Goal: Use online tool/utility: Utilize a website feature to perform a specific function

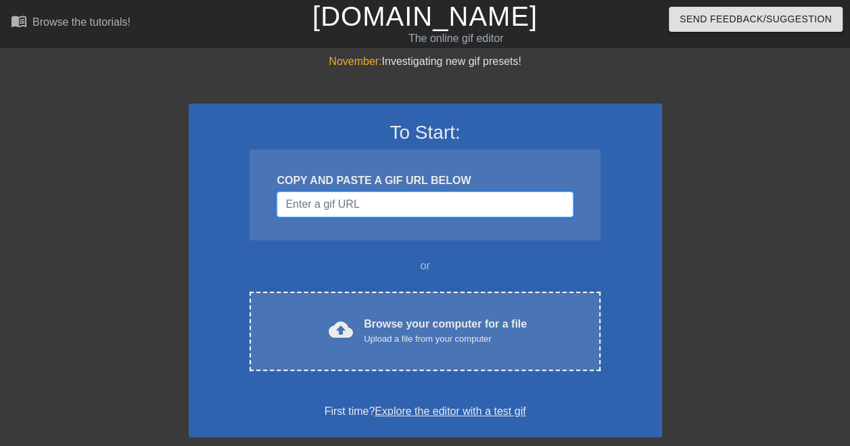
click at [452, 204] on input "Username" at bounding box center [425, 204] width 296 height 26
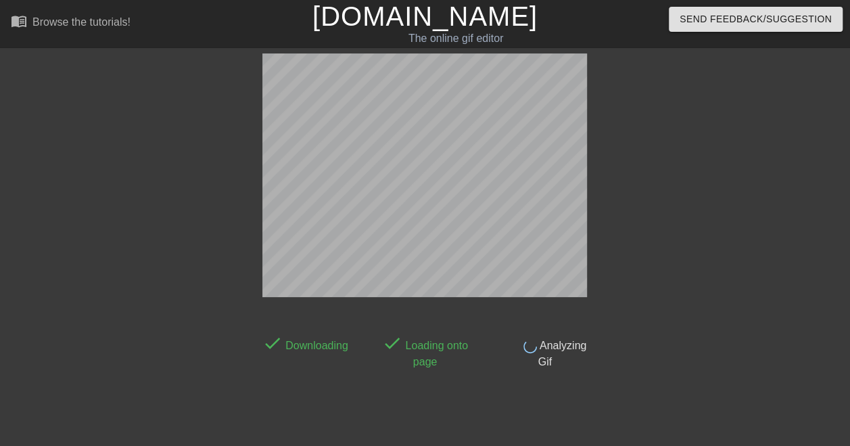
scroll to position [33, 0]
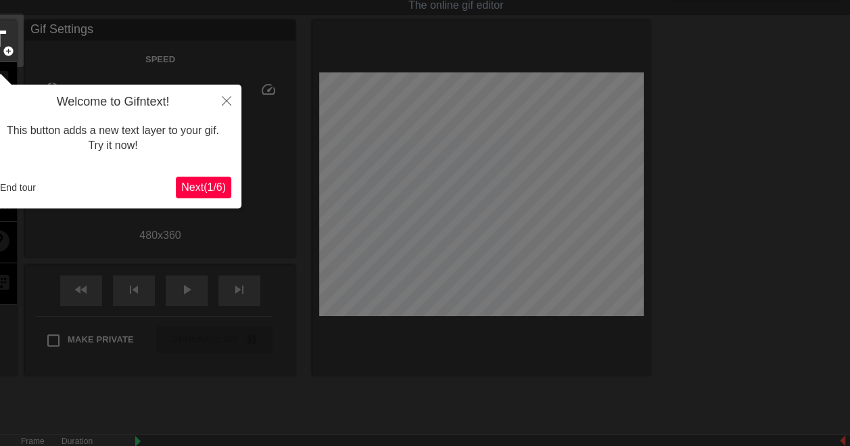
click at [222, 185] on span "Next ( 1 / 6 )" at bounding box center [203, 186] width 45 height 11
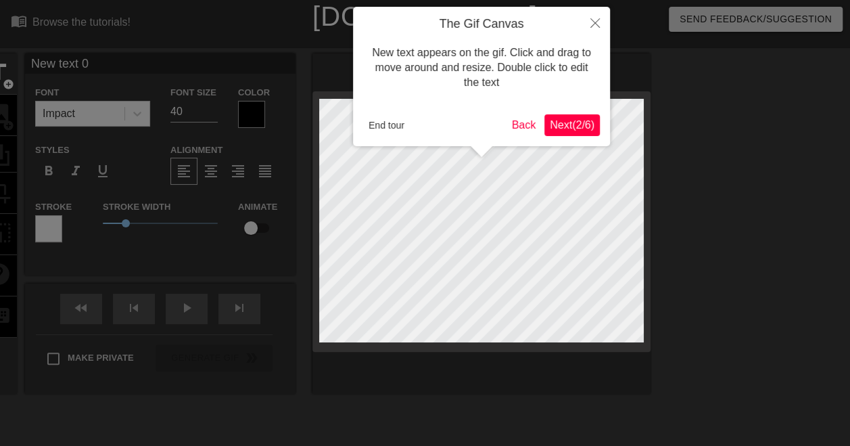
click at [569, 119] on span "Next ( 2 / 6 )" at bounding box center [572, 124] width 45 height 11
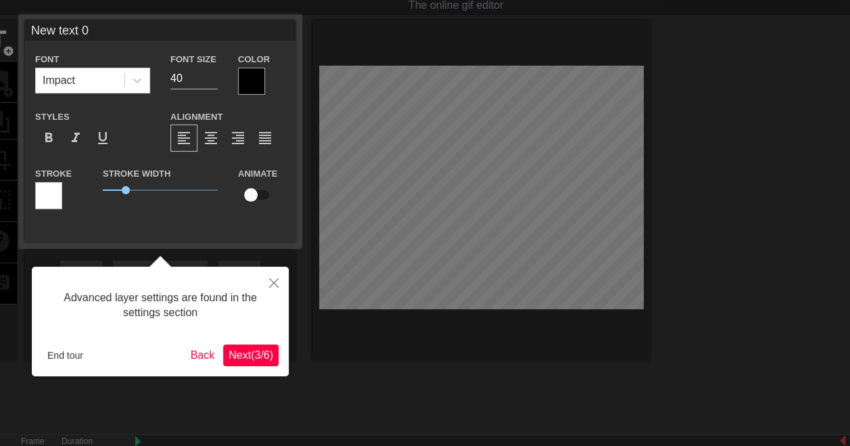
click at [250, 352] on span "Next ( 3 / 6 )" at bounding box center [251, 354] width 45 height 11
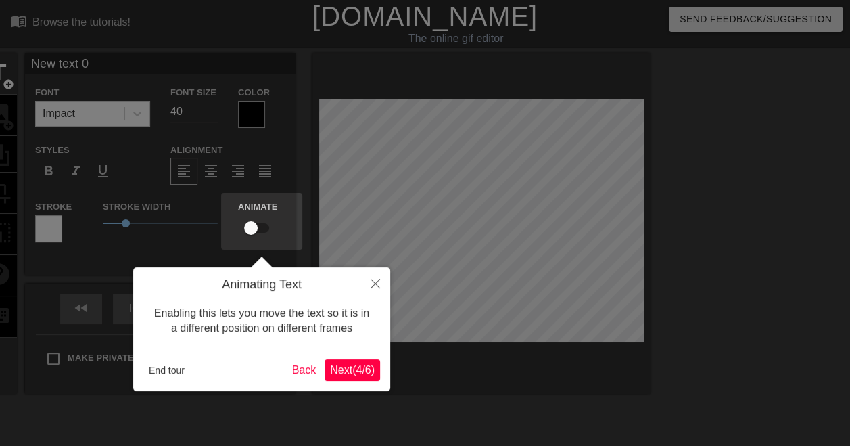
click at [361, 379] on button "Next ( 4 / 6 )" at bounding box center [352, 370] width 55 height 22
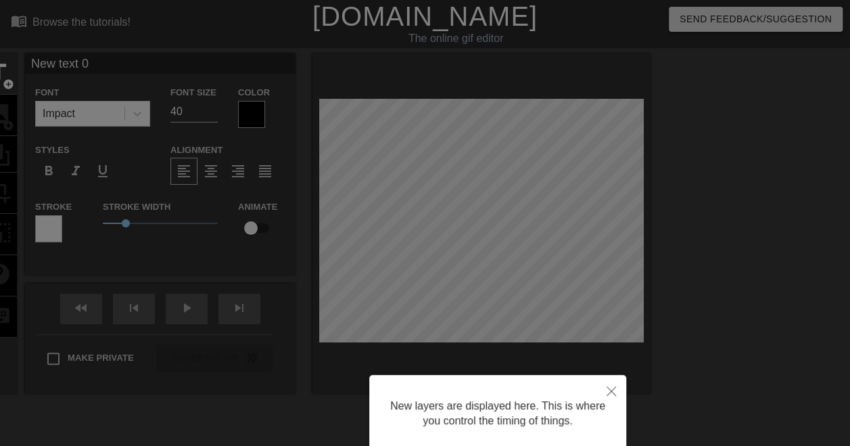
scroll to position [105, 0]
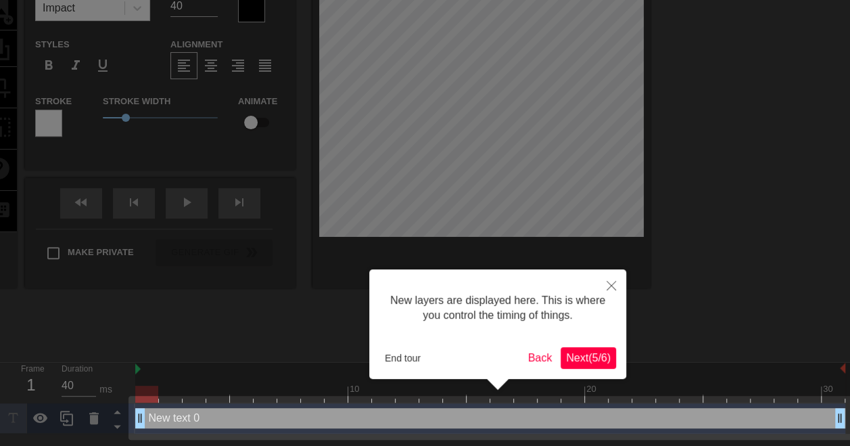
click at [578, 368] on div "New layers are displayed here. This is where you control the timing of things. …" at bounding box center [497, 324] width 257 height 110
click at [588, 356] on span "Next ( 5 / 6 )" at bounding box center [588, 357] width 45 height 11
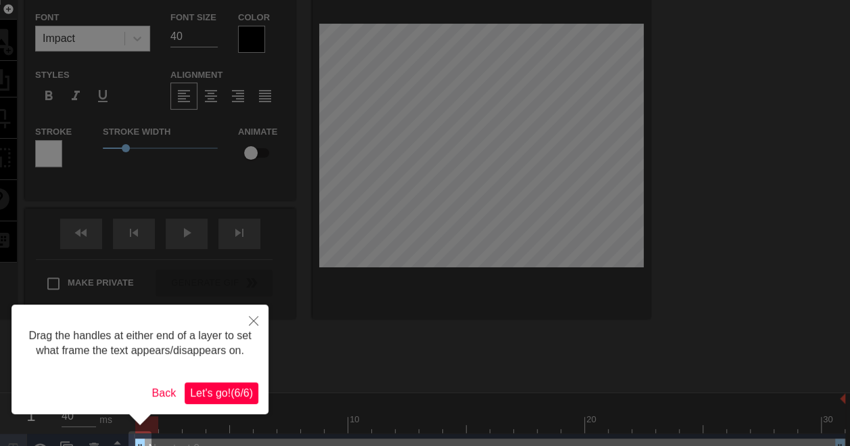
scroll to position [0, 0]
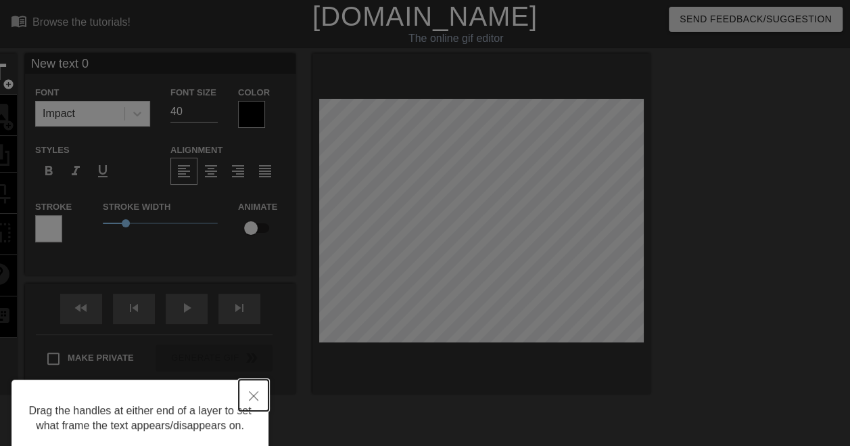
click at [262, 396] on button "Close" at bounding box center [254, 394] width 30 height 31
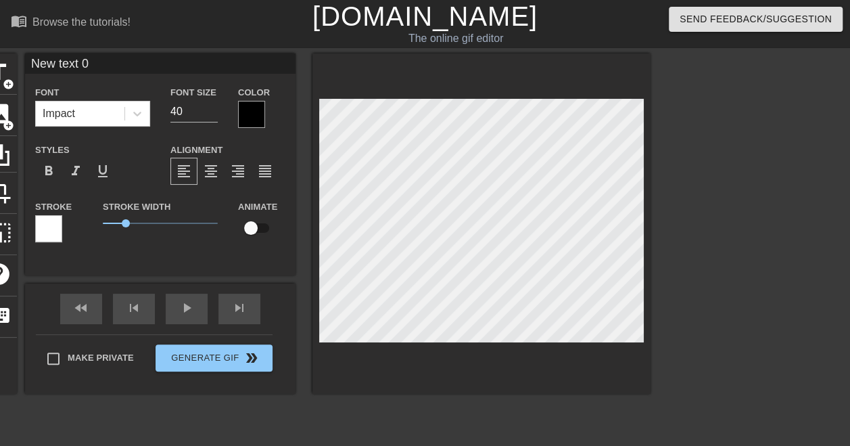
scroll to position [1, 3]
click at [593, 91] on div at bounding box center [481, 223] width 338 height 340
type input "Z txt 0"
type textarea "Z txt 0"
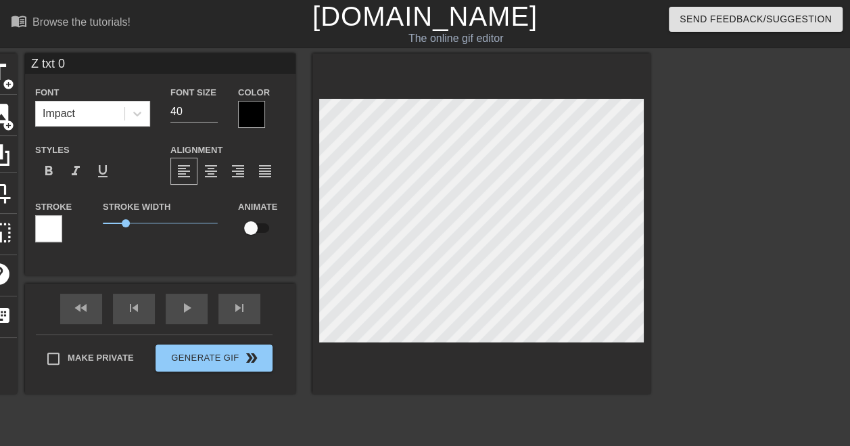
type input "Zu txt 0"
type textarea "Zu txt 0"
type input "Zur txt 0"
type textarea "Zur txt 0"
type input "Zuri txt 0"
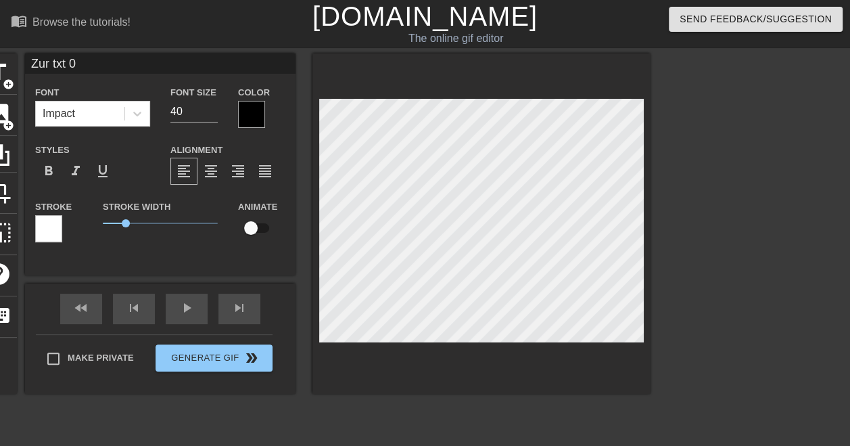
type textarea "Zuri txt 0"
type input "Zuric txt 0"
type textarea "Zuric txt 0"
type input "Zurich txt 0"
type textarea "Zurich txt 0"
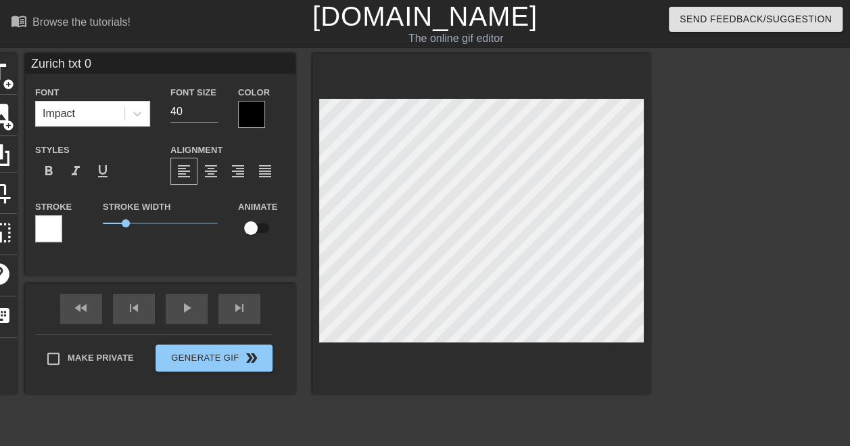
type input "Zurich txt 0"
type textarea "Zurich txt 0"
type input "Zurich a txt 0"
type textarea "Zurich a txt 0"
type input "Zurich al txt 0"
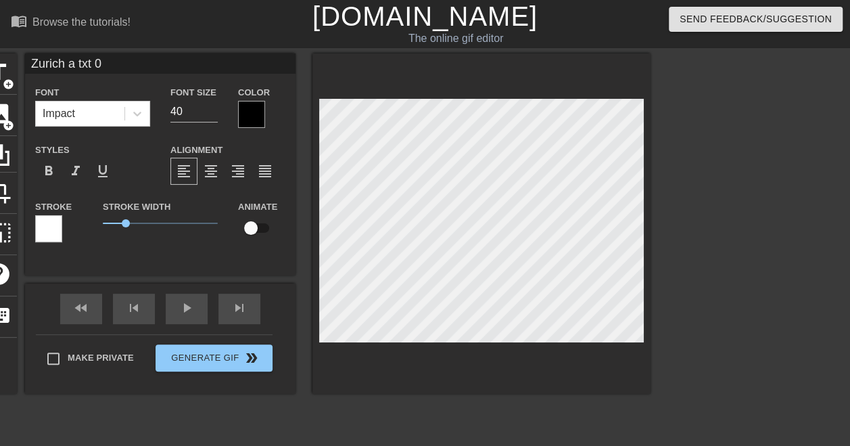
type textarea "Zurich al txt 0"
type input "Zurich alr txt 0"
type textarea "Zurich alr txt 0"
type input "Zurich alre txt 0"
type textarea "Zurich alre txt 0"
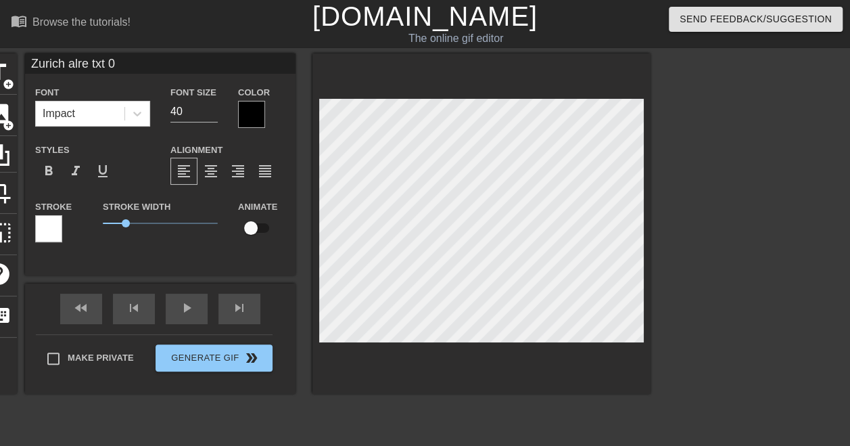
type input "Zurich alrea txt 0"
type textarea "Zurich alrea txt 0"
type input "Zurich alread txt 0"
type textarea "Zurich alread txt 0"
type input "Zurich already txt 0"
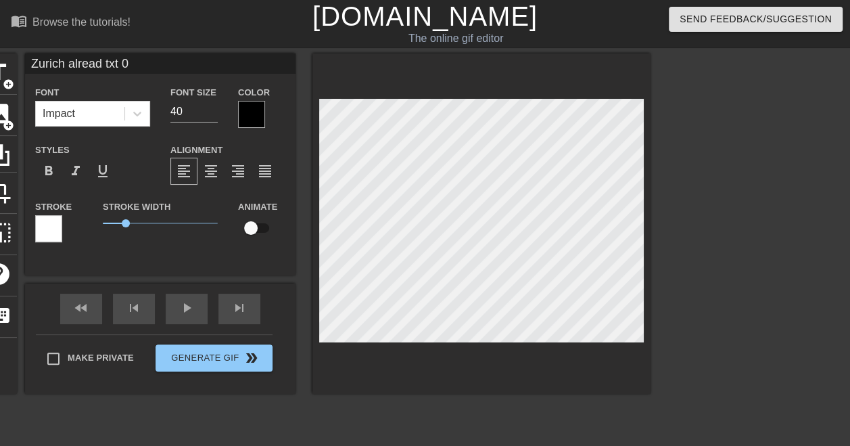
type textarea "Zurich already txt 0"
type input "Zurich already txt 0"
type textarea "Zurich already txt 0"
type input "Zurich already p txt 0"
type textarea "Zurich already p txt 0"
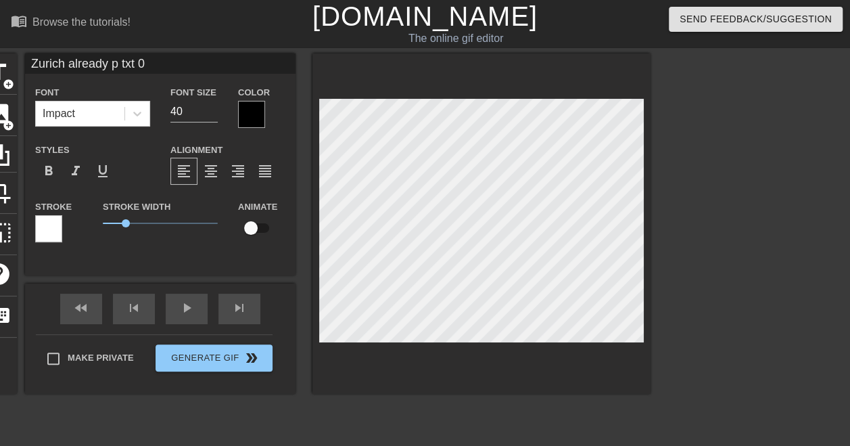
type input "Zurich already pl txt 0"
type textarea "Zurich already pl txt 0"
type input "Zurich already pla txt 0"
type textarea "Zurich already pla txt 0"
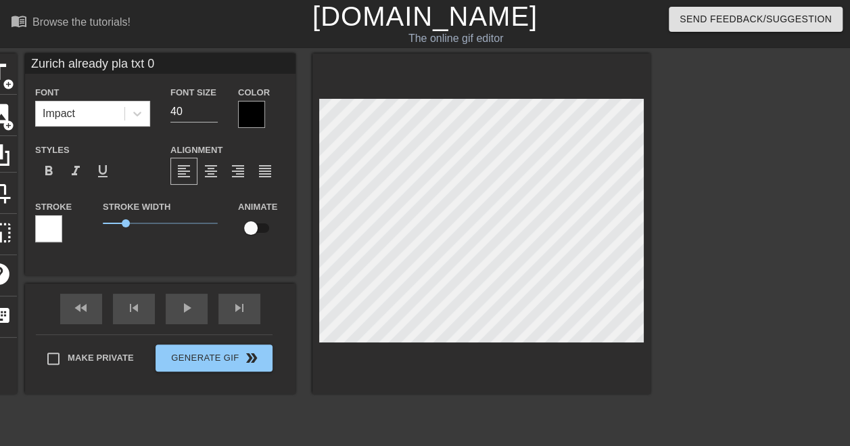
type input "Zurich already pl txt 0"
type textarea "Zurich already pl txt 0"
type input "Zurich already p txt 0"
type textarea "Zurich already p txt 0"
type input "Zurich already txt 0"
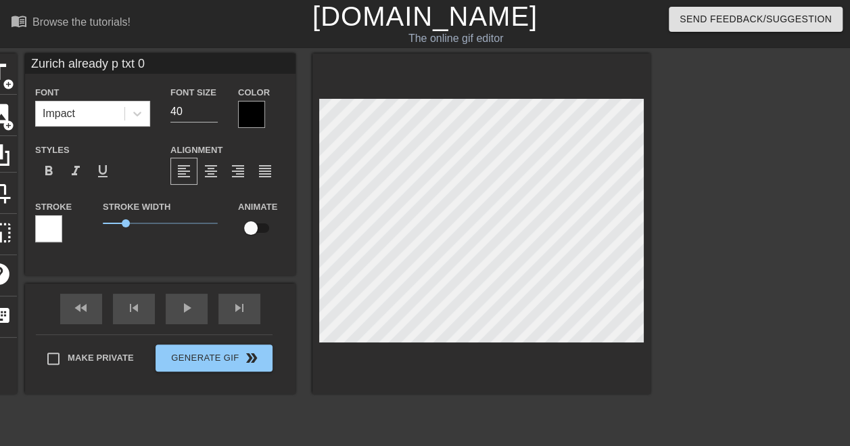
type textarea "Zurich already txt 0"
type input "Zurich already txt 0"
type textarea "Zurich already txt 0"
type input "Zurich already txt 0"
type textarea "Zurich already txt 0"
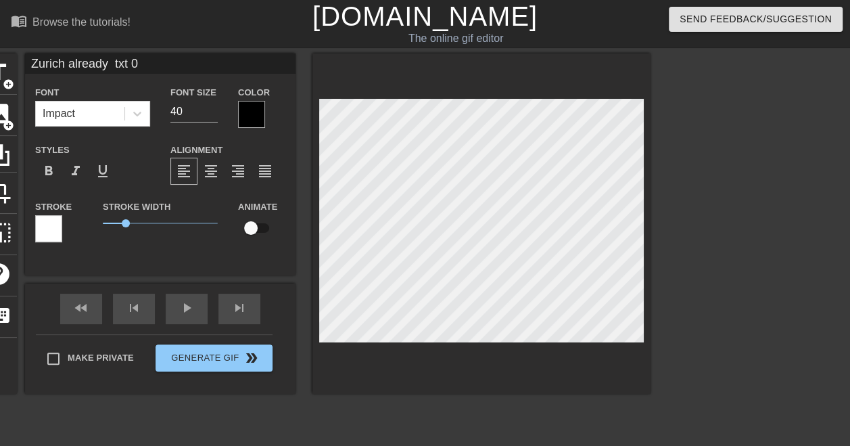
type input "Zurich already l txt 0"
type textarea "Zurich already l txt 0"
type input "Zurich already le txt 0"
type textarea "Zurich already le txt 0"
type input "Zurich already let txt 0"
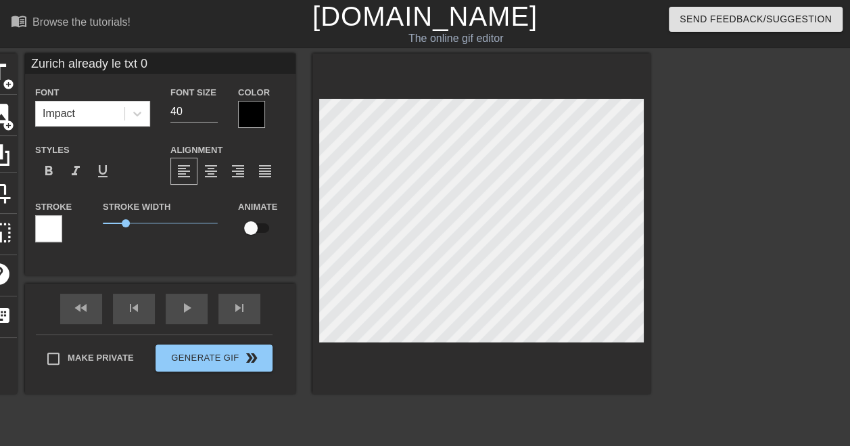
type textarea "Zurich already let txt 0"
type input "Zurich already le txt 0"
type textarea "Zurich already le txt 0"
type input "Zurich already lef txt 0"
type textarea "Zurich already lef txt 0"
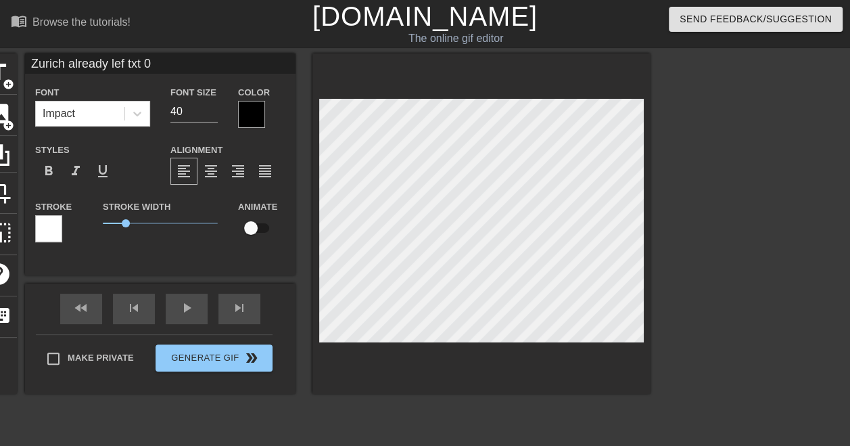
type input "Zurich already left txt 0"
type textarea "Zurich already left txt 0"
type input "Zurich already left"
type textarea "Zurich already left"
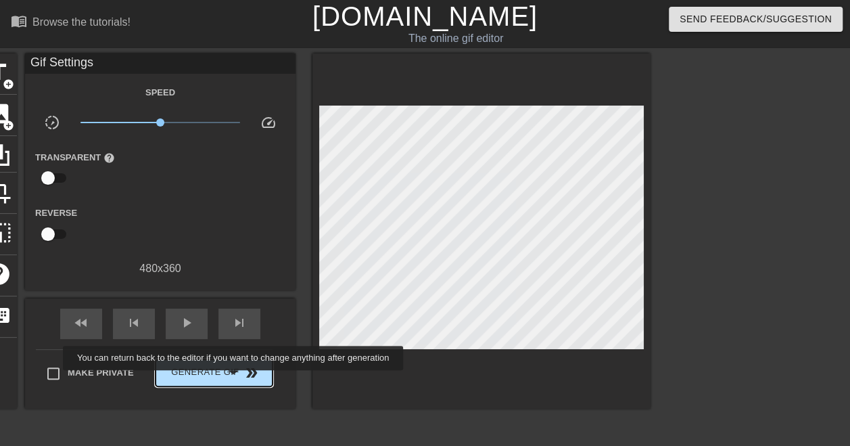
click at [234, 379] on span "Generate Gif double_arrow" at bounding box center [214, 372] width 106 height 16
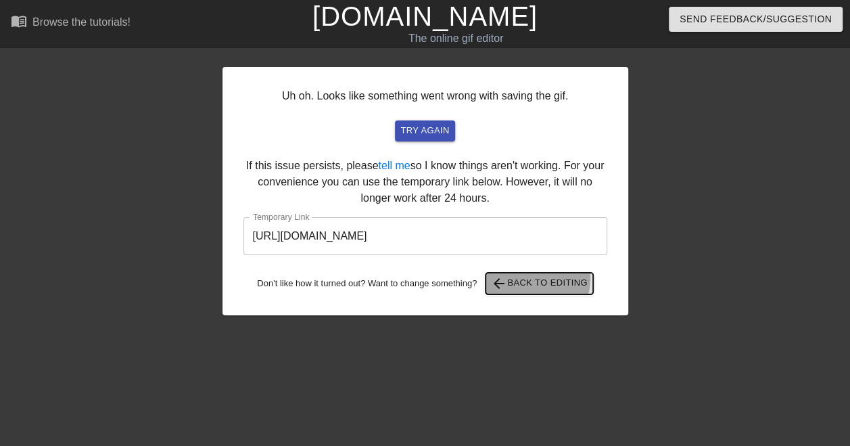
click at [533, 279] on span "arrow_back Back to Editing" at bounding box center [539, 283] width 97 height 16
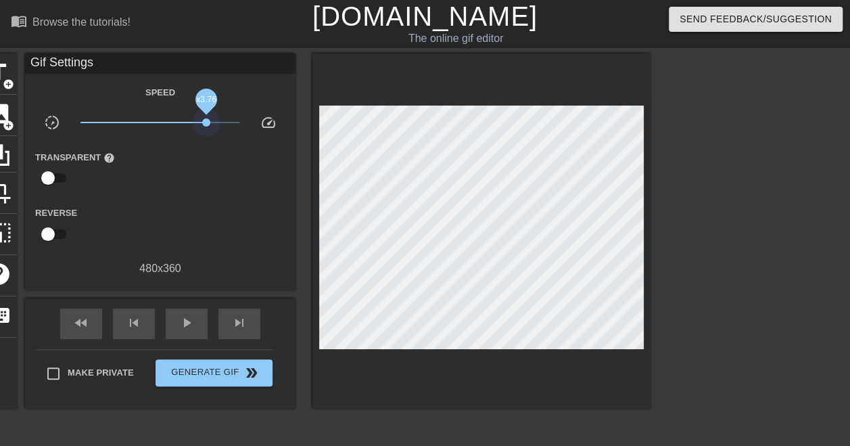
drag, startPoint x: 164, startPoint y: 123, endPoint x: 206, endPoint y: 127, distance: 42.8
click at [206, 127] on span "x3.76" at bounding box center [160, 122] width 160 height 16
drag, startPoint x: 46, startPoint y: 174, endPoint x: 131, endPoint y: 183, distance: 85.6
click at [131, 183] on div "Transparent help" at bounding box center [81, 170] width 113 height 43
click at [39, 168] on input "checkbox" at bounding box center [47, 178] width 77 height 26
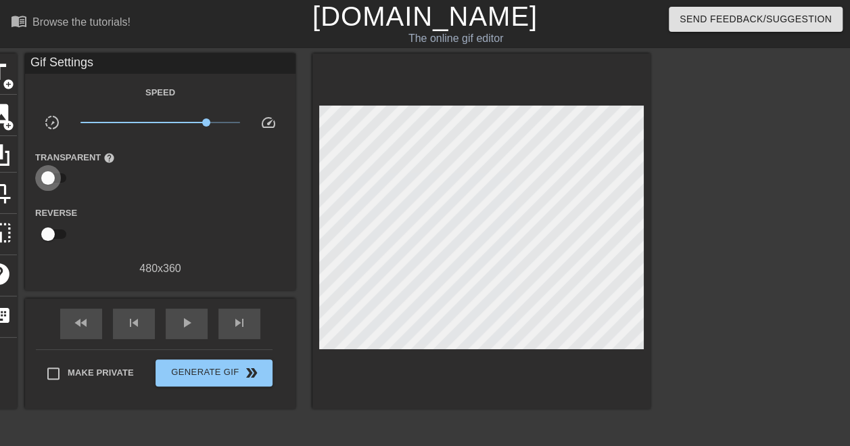
checkbox input "true"
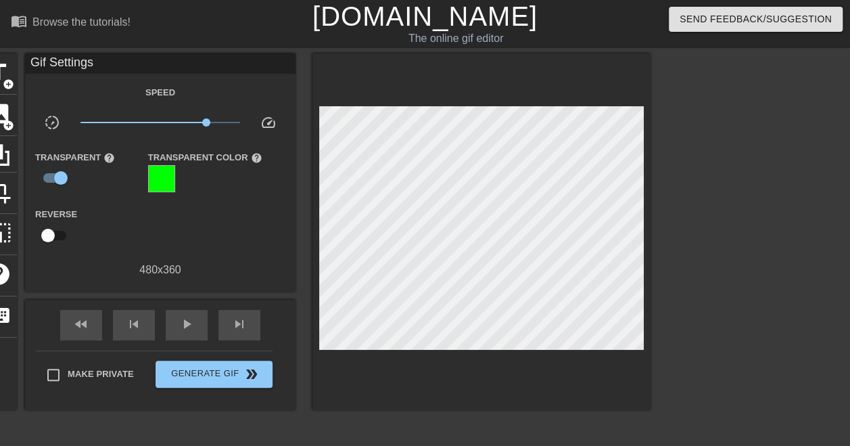
drag, startPoint x: 61, startPoint y: 174, endPoint x: 130, endPoint y: 184, distance: 70.3
click at [130, 184] on div "Transparent help" at bounding box center [81, 171] width 113 height 44
click at [168, 174] on div at bounding box center [161, 178] width 27 height 27
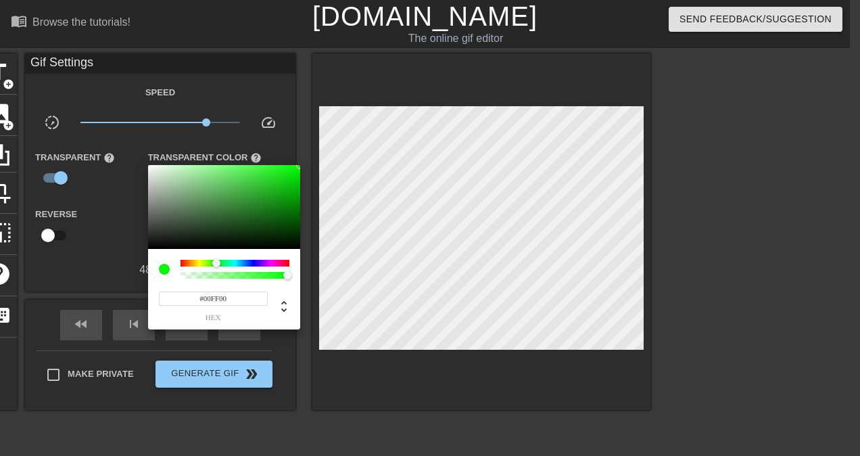
click at [87, 233] on div at bounding box center [430, 228] width 860 height 456
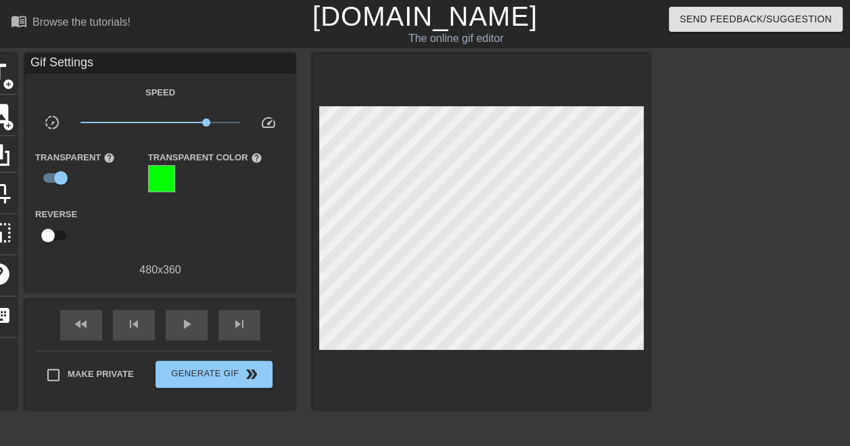
drag, startPoint x: 50, startPoint y: 235, endPoint x: 93, endPoint y: 238, distance: 43.4
click at [93, 238] on div "Reverse" at bounding box center [160, 227] width 270 height 43
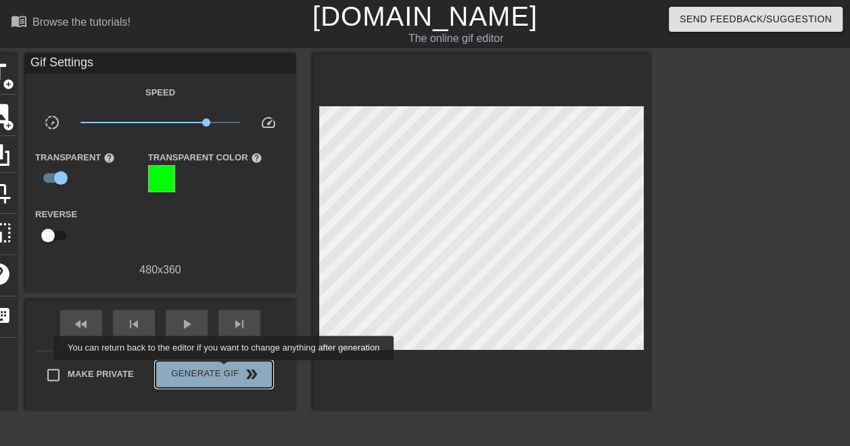
click at [225, 369] on span "Generate Gif double_arrow" at bounding box center [214, 374] width 106 height 16
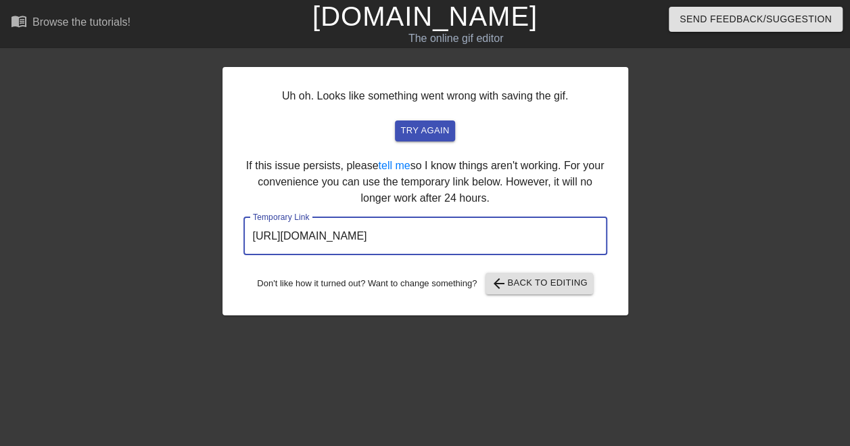
click at [561, 229] on input "[URL][DOMAIN_NAME]" at bounding box center [425, 236] width 364 height 38
drag, startPoint x: 560, startPoint y: 229, endPoint x: 211, endPoint y: 245, distance: 349.3
click at [211, 245] on div "Uh oh. Looks like something went wrong with saving the gif. try again If this i…" at bounding box center [425, 256] width 850 height 406
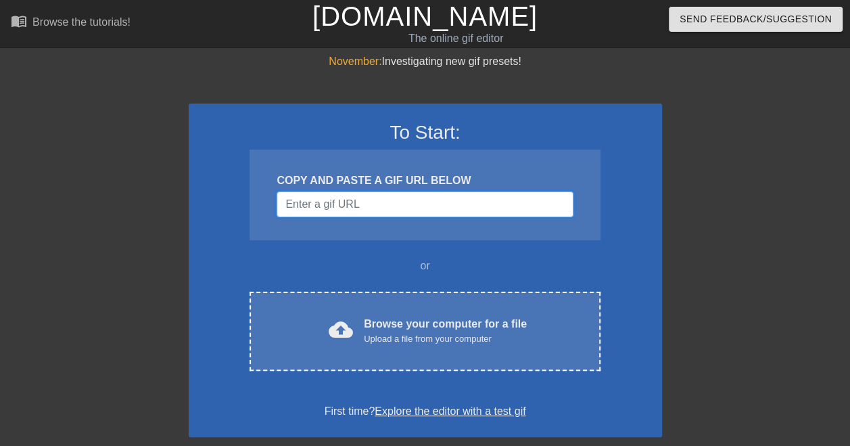
click at [412, 199] on input "Username" at bounding box center [425, 204] width 296 height 26
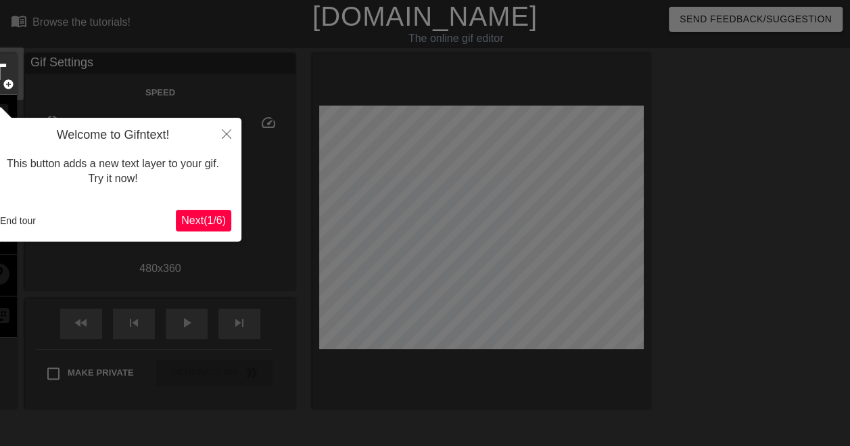
scroll to position [33, 0]
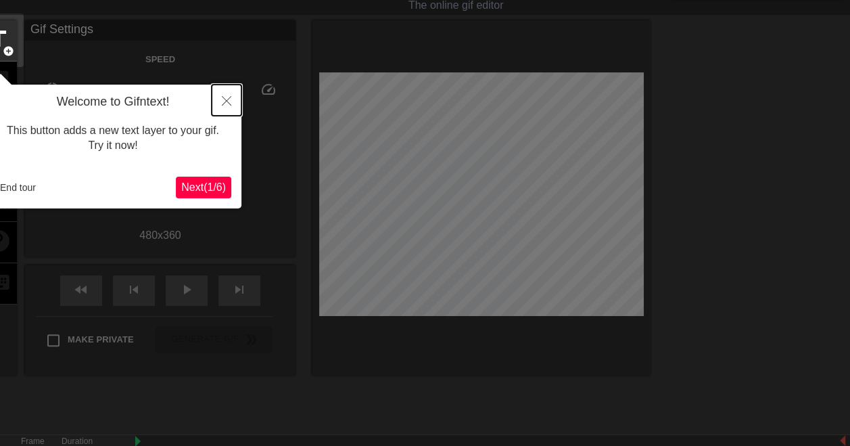
click at [231, 101] on button "Close" at bounding box center [227, 100] width 30 height 31
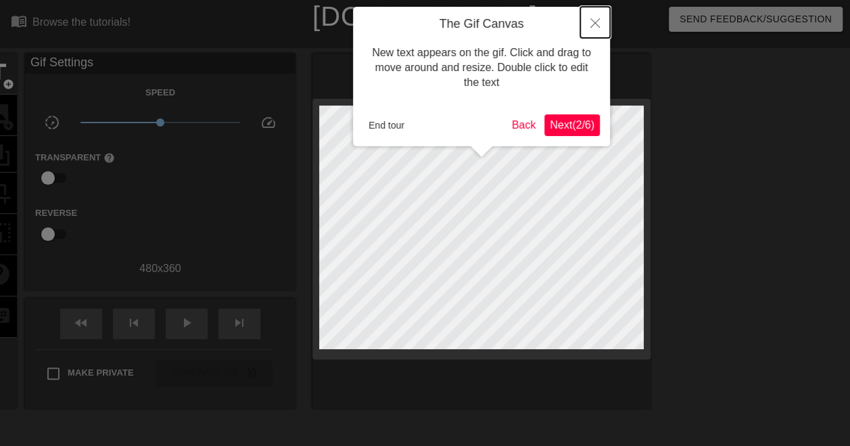
click at [602, 26] on button "Close" at bounding box center [595, 22] width 30 height 31
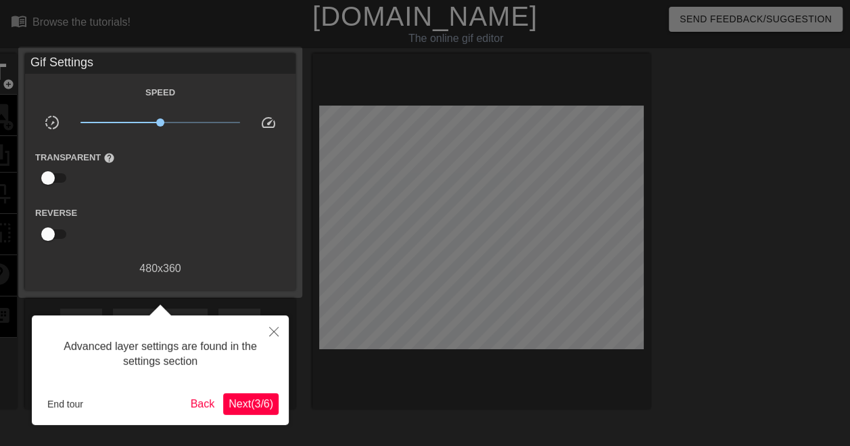
scroll to position [33, 0]
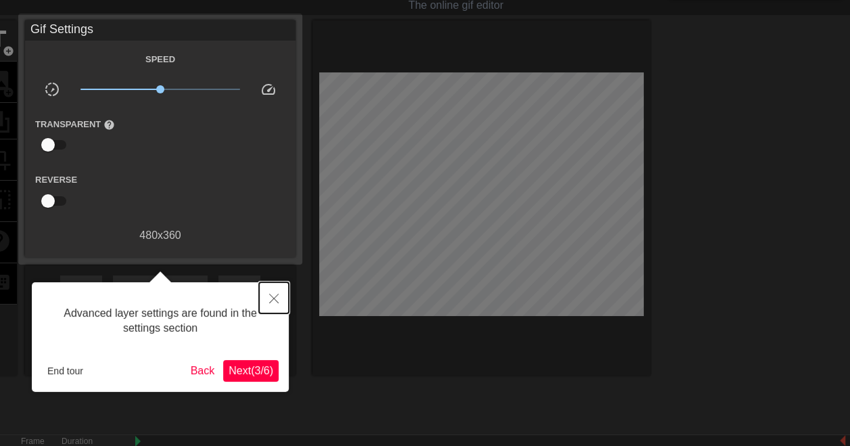
click at [270, 298] on icon "Close" at bounding box center [273, 297] width 9 height 9
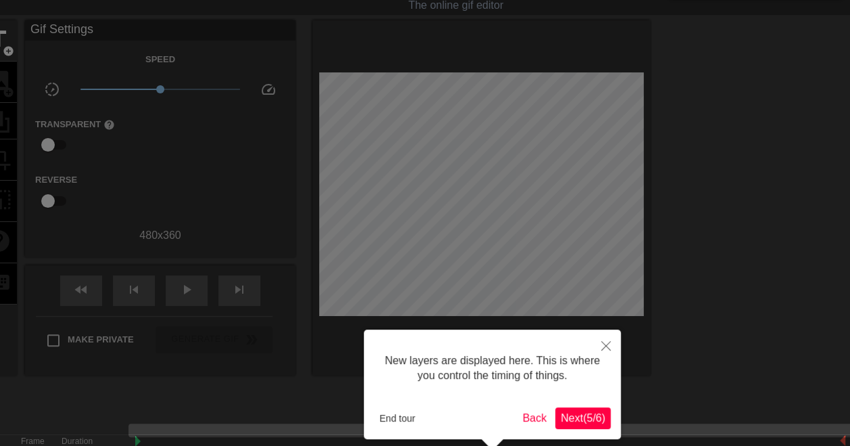
scroll to position [11, 0]
click at [615, 343] on button "Close" at bounding box center [606, 344] width 30 height 31
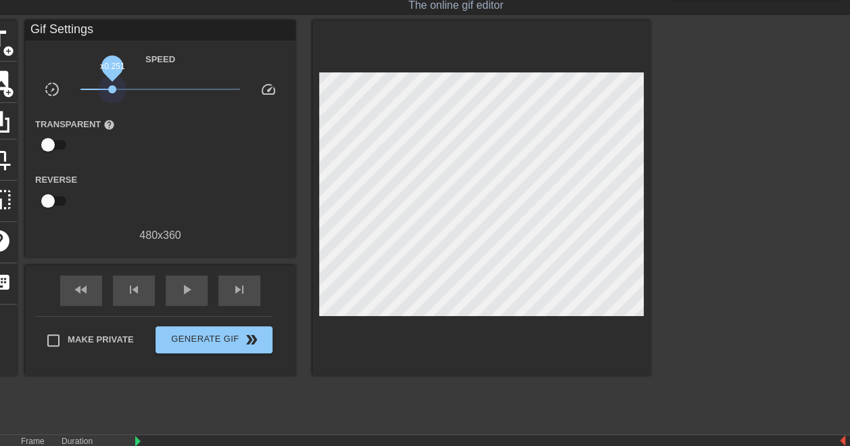
drag, startPoint x: 160, startPoint y: 91, endPoint x: 112, endPoint y: 95, distance: 48.2
click at [112, 95] on span "x0.251" at bounding box center [160, 89] width 160 height 16
click at [10, 54] on span "add_circle" at bounding box center [8, 50] width 11 height 11
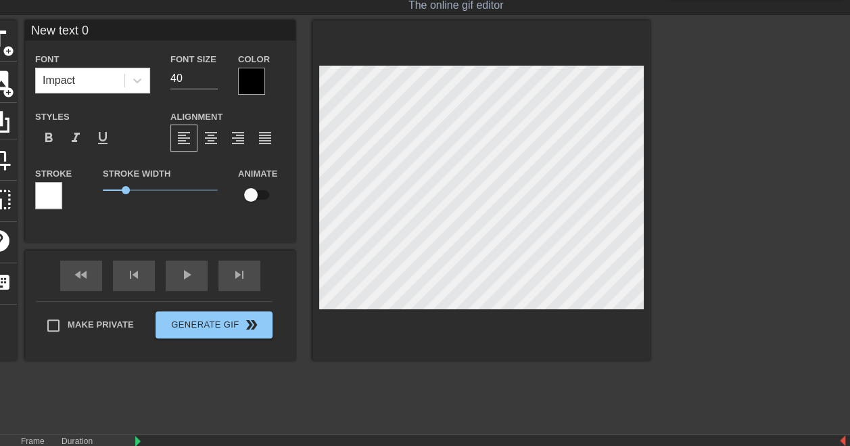
scroll to position [1, 4]
type input "New text"
type textarea "New text"
type input "New text"
type textarea "New text"
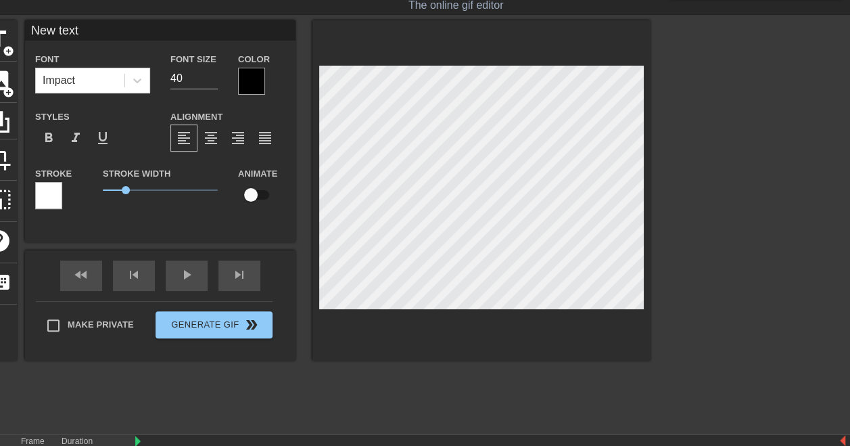
type input "New tex"
type textarea "New tex"
type input "New te"
type textarea "New te"
type input "New t"
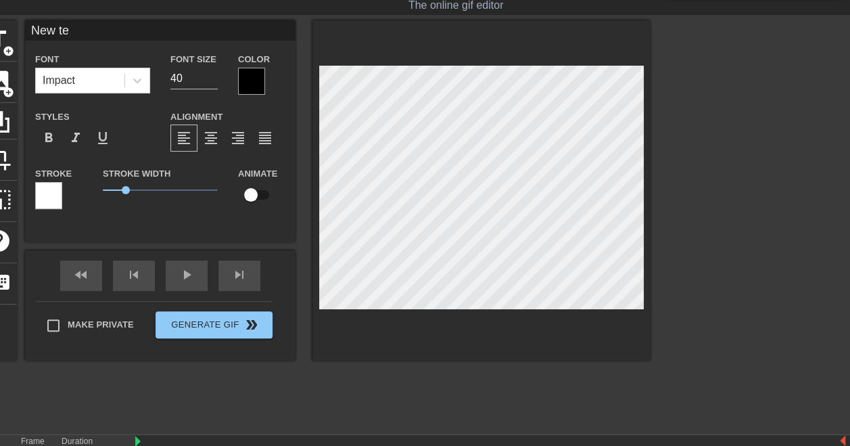
type textarea "New t"
type input "New"
type textarea "New"
type input "New"
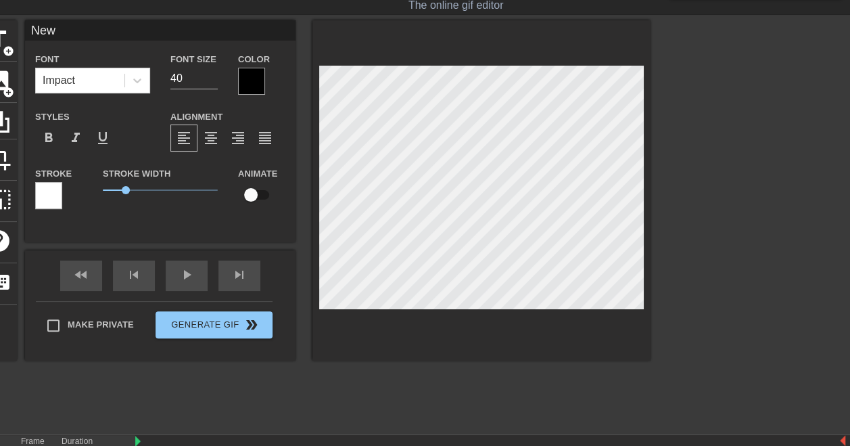
type textarea "New"
type input "Ne"
type textarea "Ne"
type input "N"
type textarea "N"
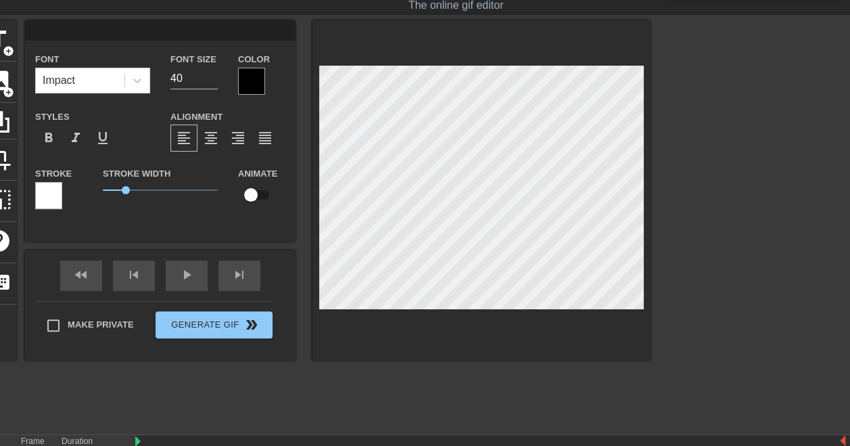
type input "M"
type textarea "M"
type input "My"
type textarea "My"
type input "My"
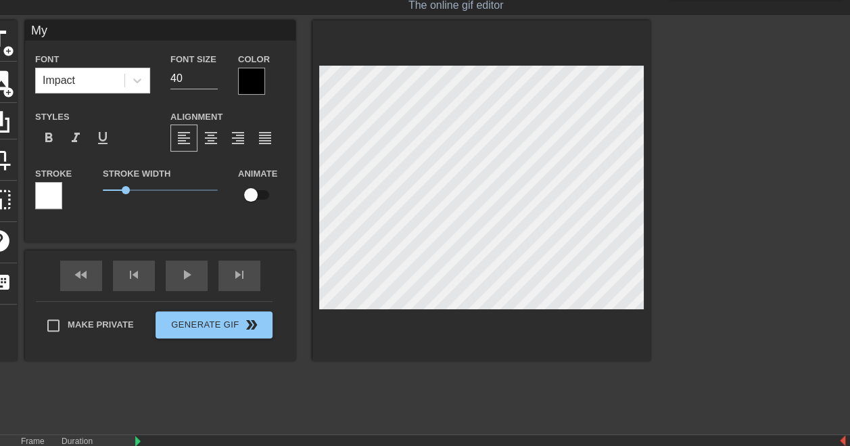
type textarea "My"
type input "My h"
type textarea "My h"
type input "My hu"
type textarea "My hu"
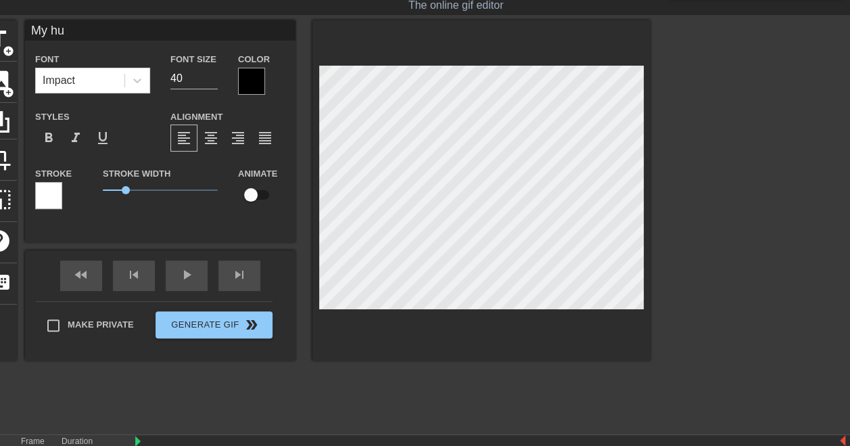
type input "My h"
type textarea "My h"
type input "My ho"
type textarea "My ho"
type input "My hou"
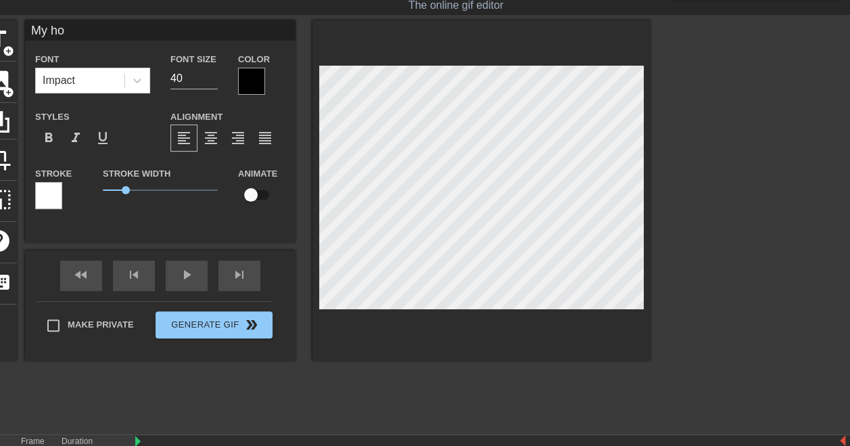
type textarea "My hou"
type input "My hous"
type textarea "My hous"
type input "My house"
type textarea "My house"
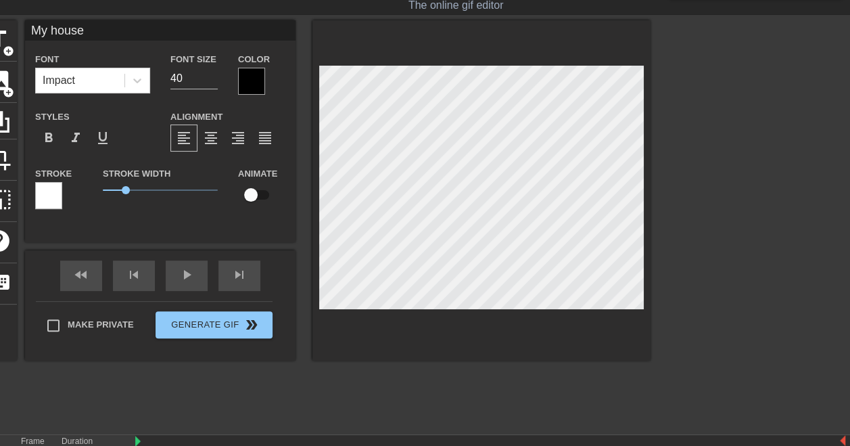
type input "My house"
type textarea "My house"
type input "My house u"
type textarea "My house u"
type input "My house us"
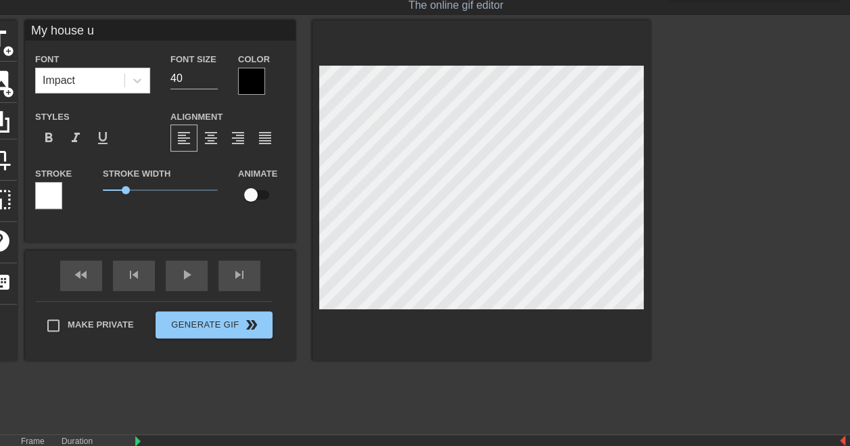
type textarea "My house us"
type input "My house use"
type textarea "My house use"
type input "My house used"
type textarea "My house used"
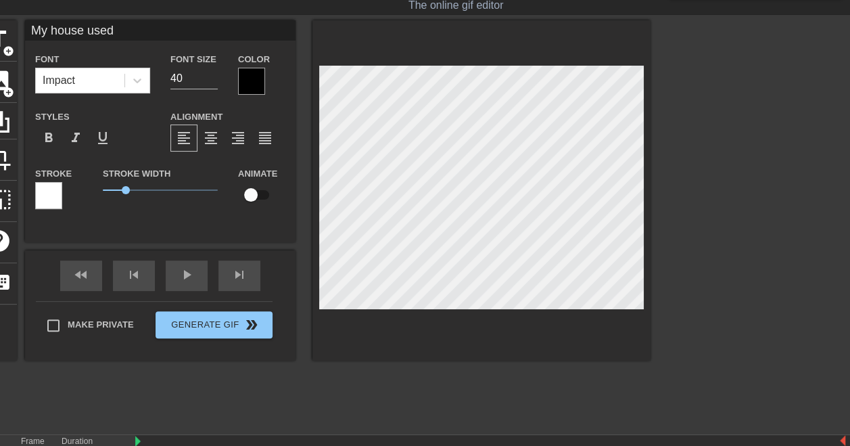
type input "My house used"
type textarea "My house used"
type input "My house used t"
type textarea "My house used t"
type input "My house used to"
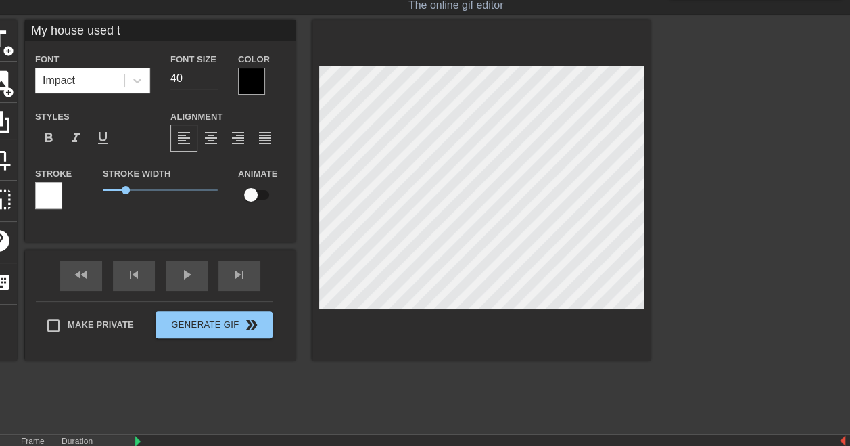
type textarea "My house used to"
type input "My house used to"
type textarea "My house used to"
type input "My house used to h"
type textarea "My house used to h"
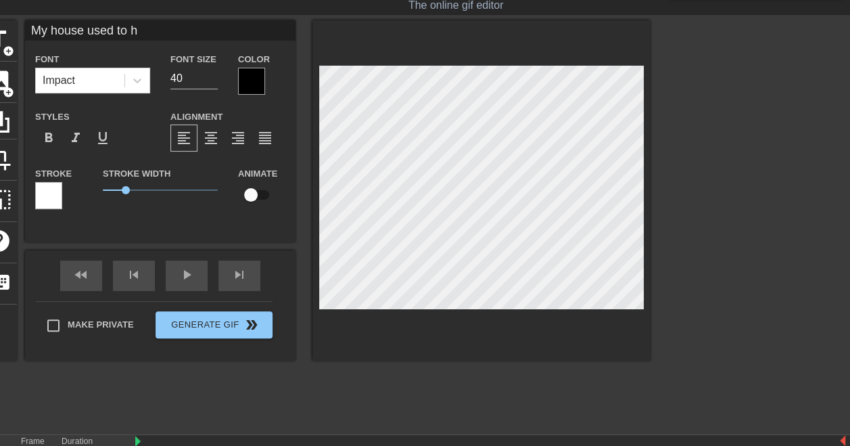
type input "My house used to ha"
type textarea "My house used to hav"
type input "My house used to have"
type textarea "My house used to have"
type input "My house used to have"
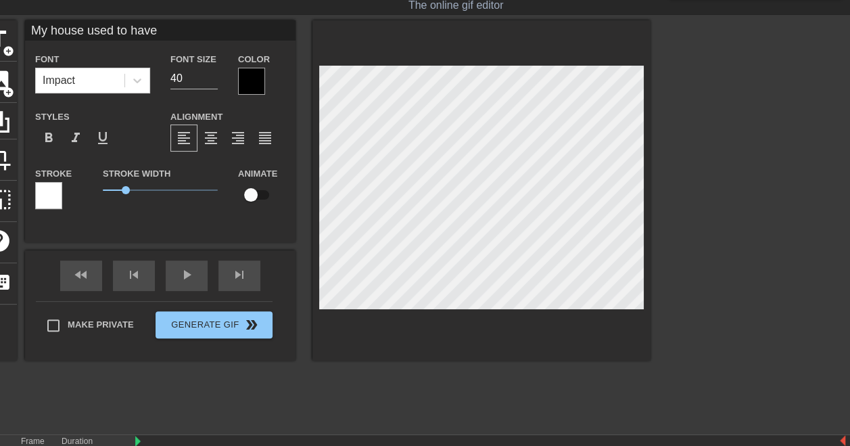
type textarea "My house used to have"
type input "My house used to have a"
type textarea "My house used to have a"
type input "My house used to have a"
type textarea "My house used to have a"
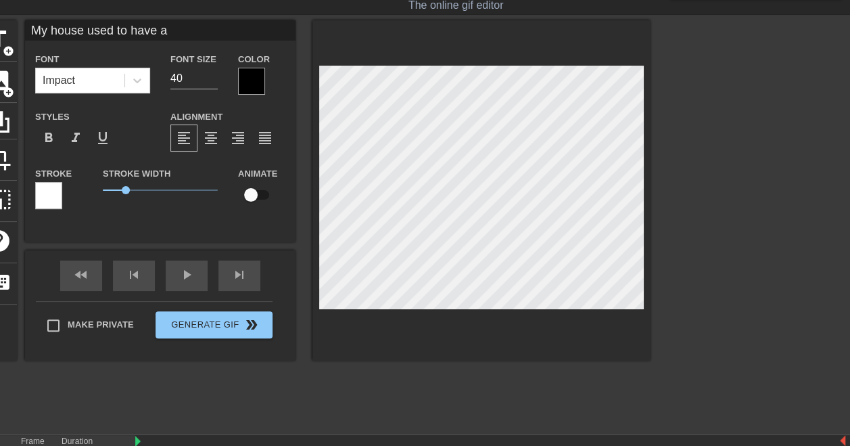
type input "My house used to have a m"
type textarea "My house used to have a m"
type input "My house used to have a mu"
type textarea "My house used to have a mu"
type input "My house used to have a mud"
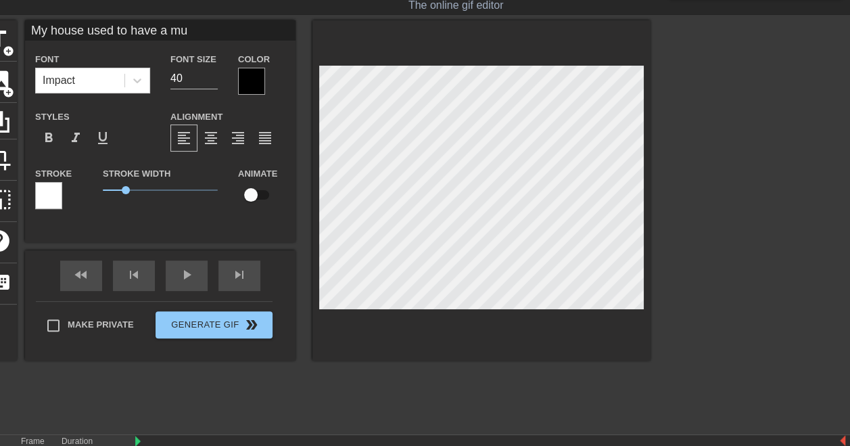
type textarea "My house used to have a mud"
type input "My house used to have a mud"
type textarea "My house used to have a mud"
type input "My house used to have a mud r"
type textarea "My house used to have a mud r"
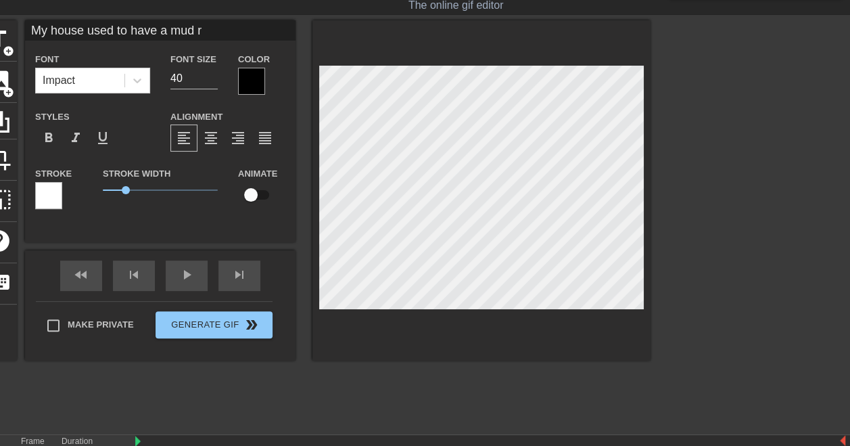
type input "My house used to have a mud ro"
type textarea "My house used to have a mud ro"
type input "My house used to have a mud roo"
type textarea "My house used to have a mud roo"
type input "My house used to have a mud room"
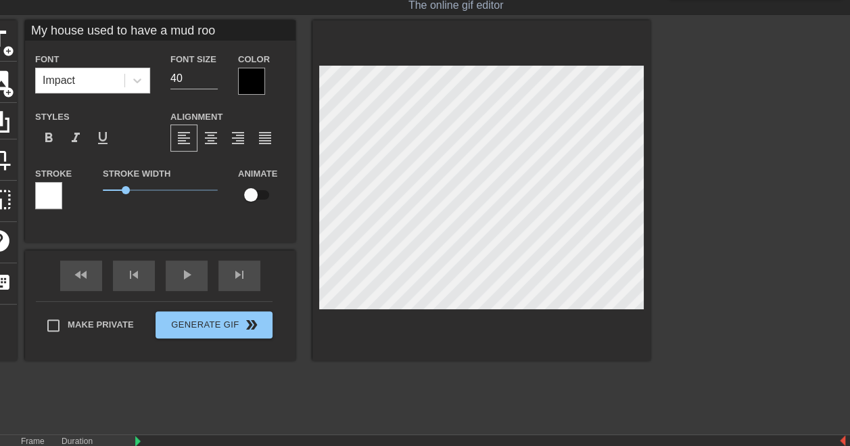
type textarea "My house used to have a mud room"
click at [352, 33] on div at bounding box center [481, 190] width 338 height 340
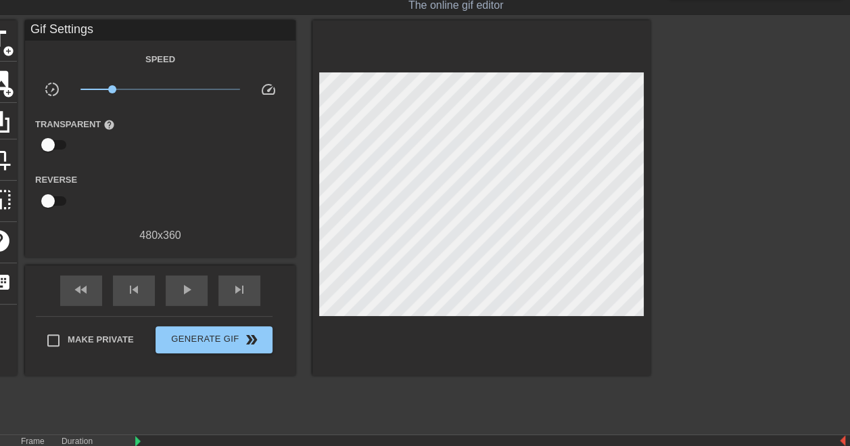
click at [680, 62] on div at bounding box center [768, 223] width 203 height 406
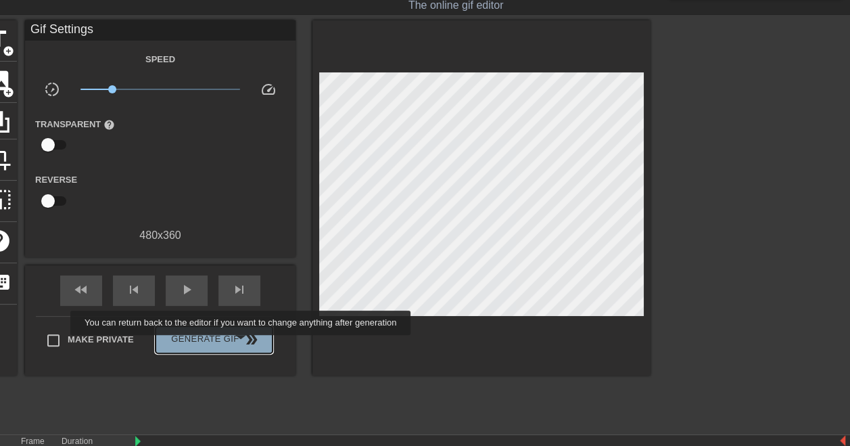
click at [243, 344] on span "double_arrow" at bounding box center [251, 339] width 16 height 16
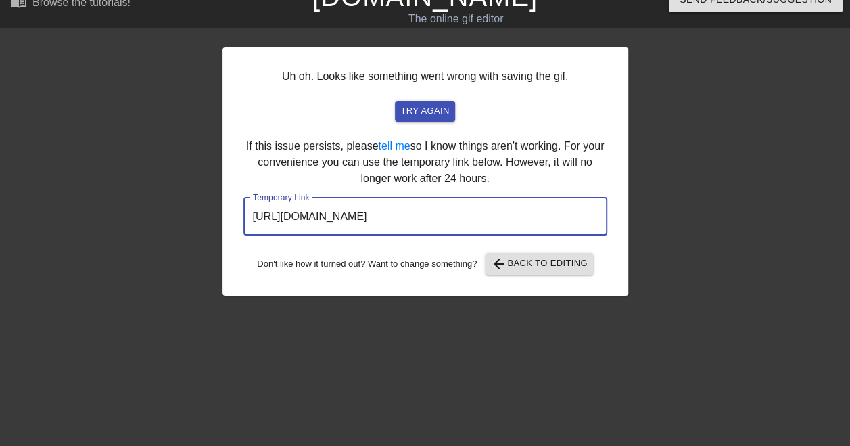
click at [392, 208] on input "https://www.gifntext.com/temp_generations/gRttqRta.gif" at bounding box center [425, 216] width 364 height 38
